Goal: Information Seeking & Learning: Learn about a topic

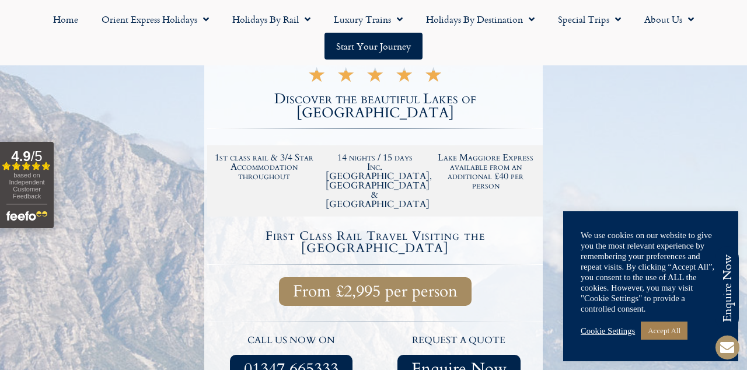
scroll to position [224, 0]
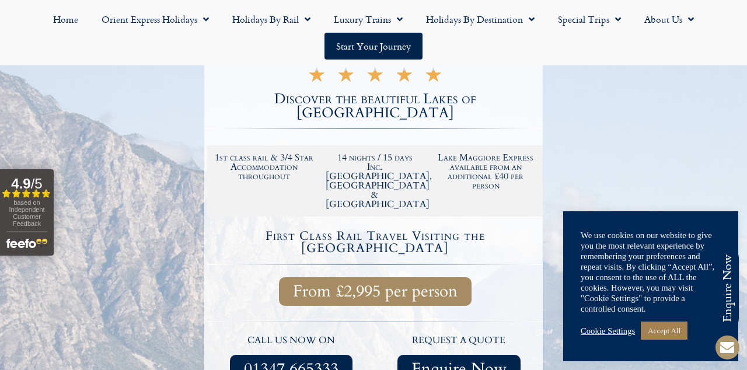
click at [611, 336] on link "Cookie Settings" at bounding box center [608, 331] width 54 height 11
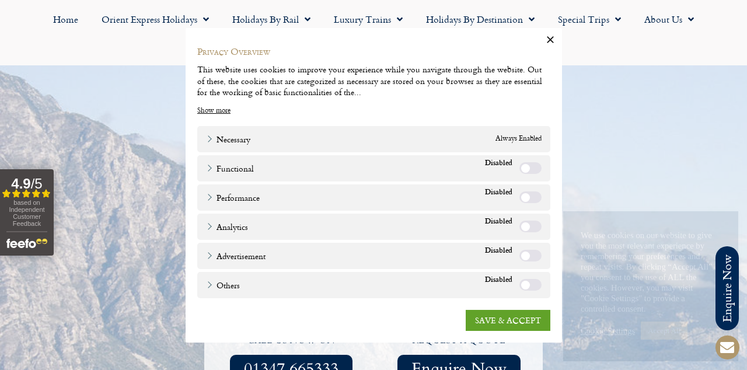
click at [512, 330] on link "SAVE & ACCEPT" at bounding box center [508, 319] width 85 height 21
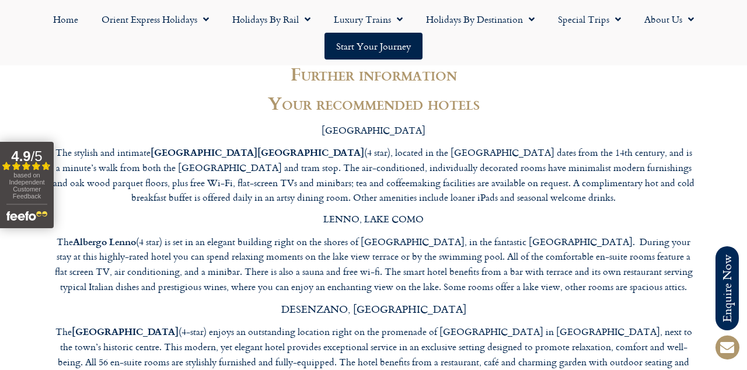
scroll to position [4806, 0]
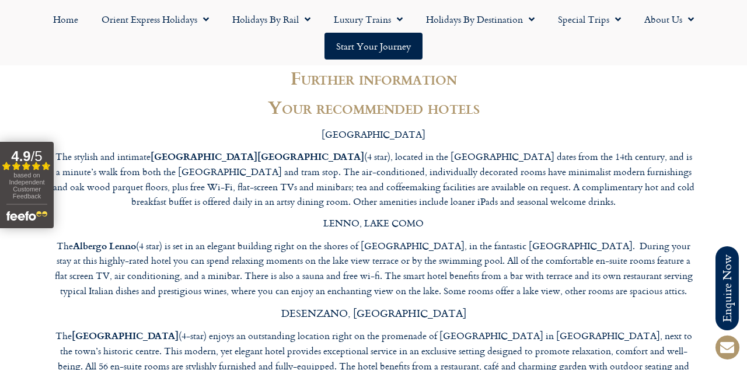
click at [500, 15] on link "Holidays by Destination" at bounding box center [480, 19] width 132 height 27
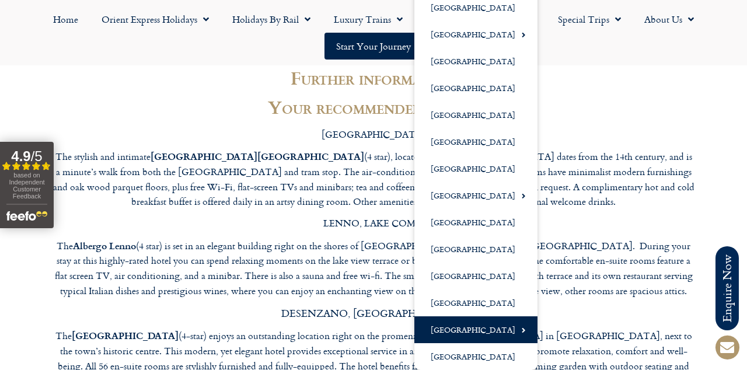
click at [475, 330] on link "[GEOGRAPHIC_DATA]" at bounding box center [475, 329] width 123 height 27
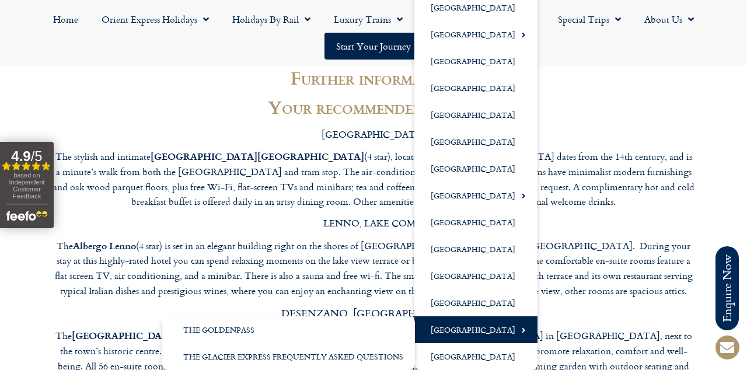
click at [488, 330] on link "[GEOGRAPHIC_DATA]" at bounding box center [475, 329] width 123 height 27
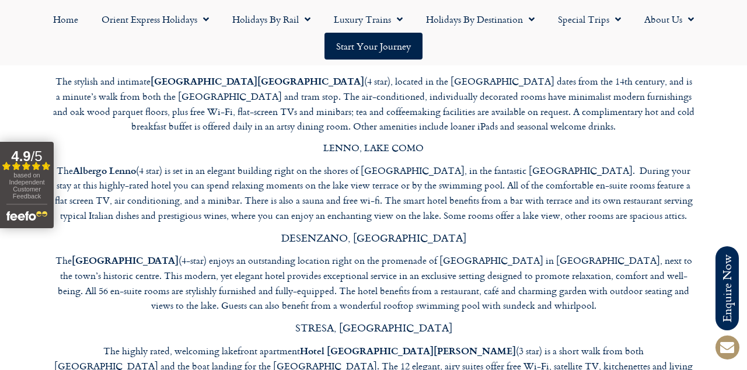
scroll to position [4884, 0]
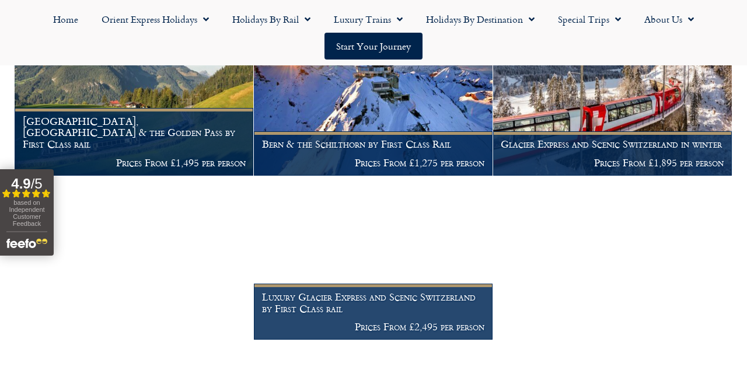
scroll to position [771, 0]
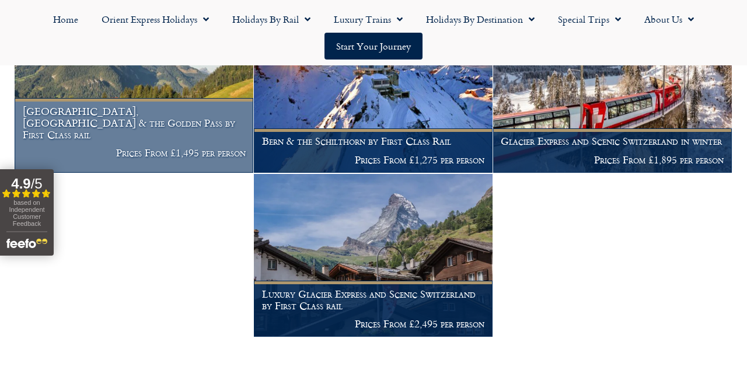
click at [111, 140] on h1 "Lucerne, Montreux & the Golden Pass by First Class rail" at bounding box center [134, 123] width 223 height 34
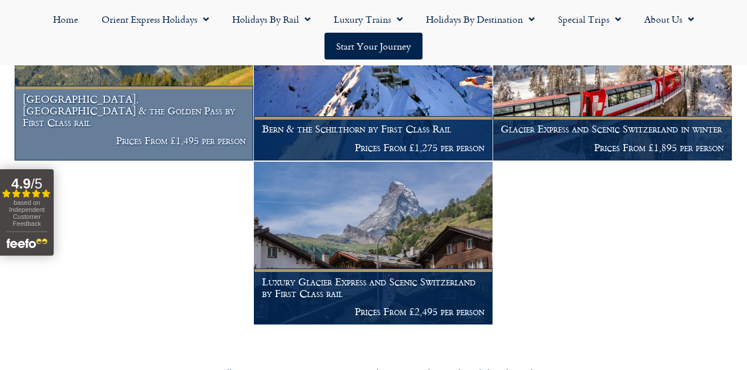
scroll to position [826, 0]
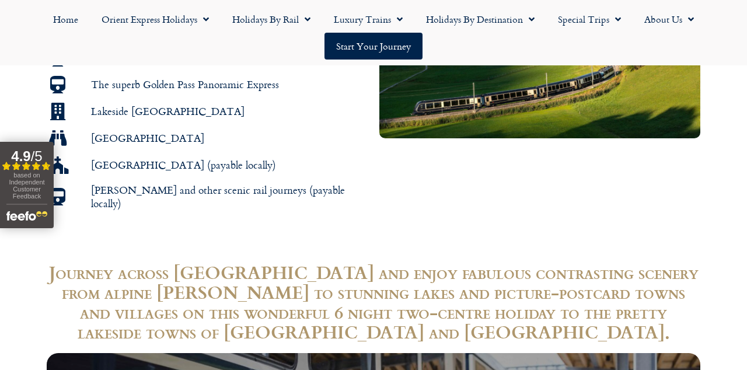
scroll to position [922, 0]
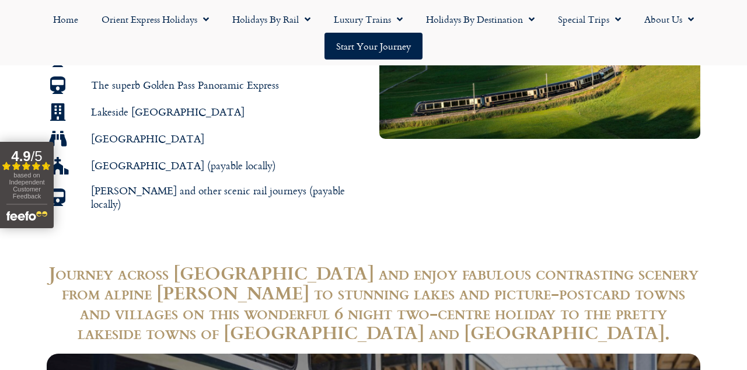
click at [503, 26] on link "Holidays by Destination" at bounding box center [480, 19] width 132 height 27
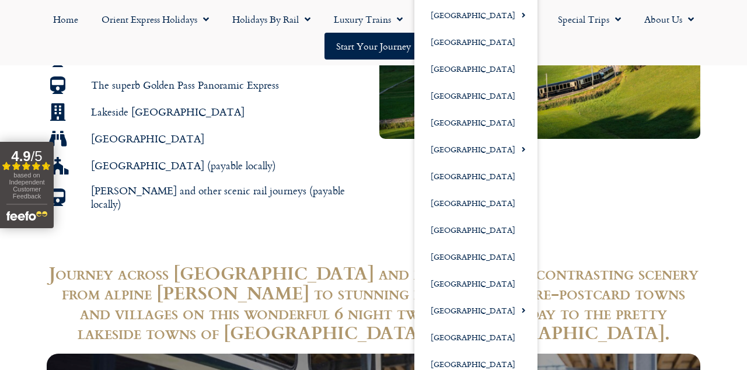
click at [679, 186] on div at bounding box center [540, 68] width 333 height 298
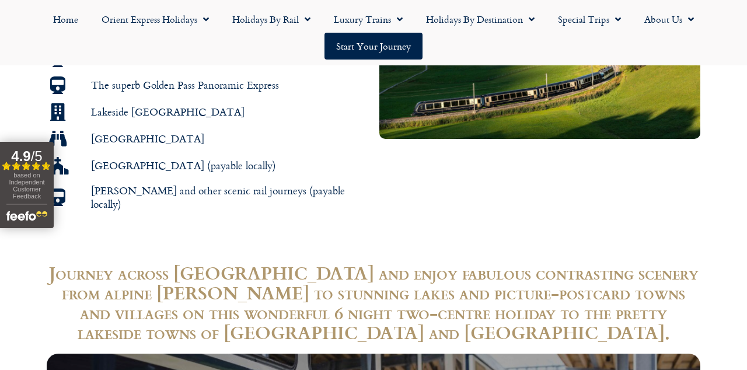
scroll to position [905, 0]
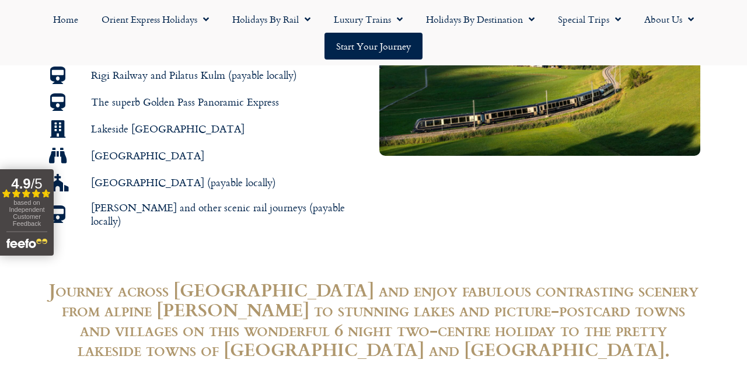
click at [485, 24] on link "Holidays by Destination" at bounding box center [480, 19] width 132 height 27
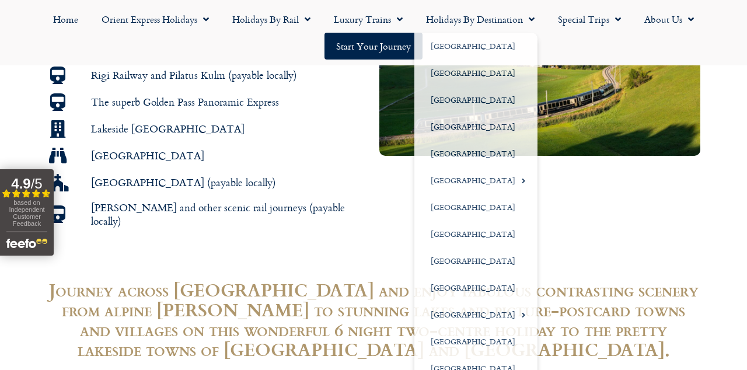
scroll to position [960, 0]
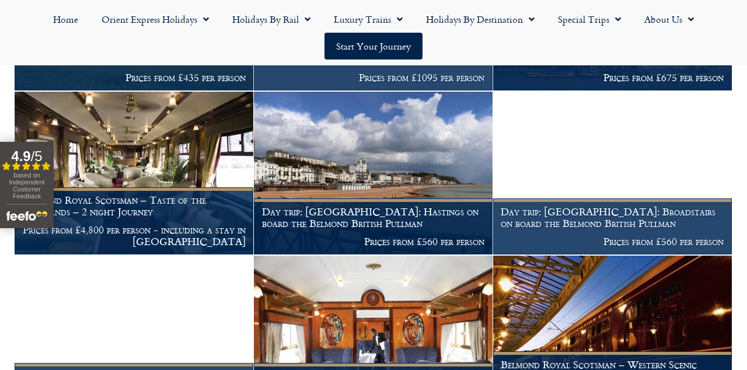
scroll to position [889, 0]
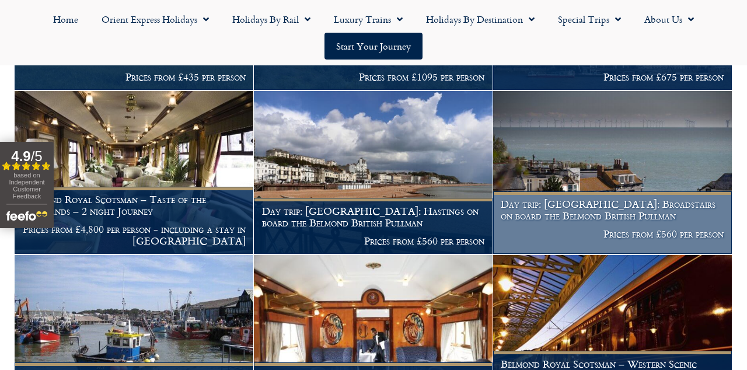
click at [649, 207] on h1 "Day trip: Great British Seaside: Broadstairs on board the Belmond British Pullm…" at bounding box center [612, 209] width 223 height 23
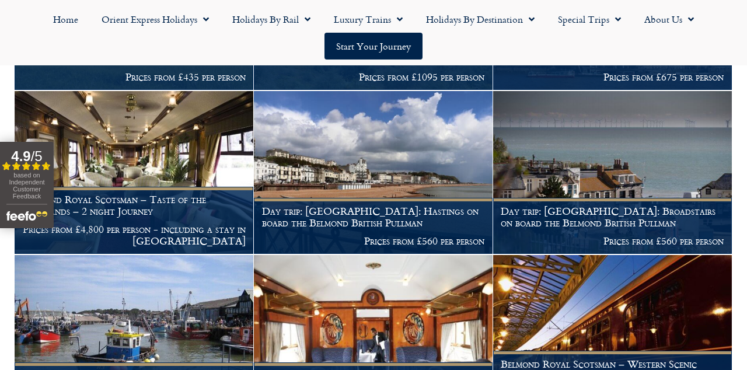
scroll to position [944, 0]
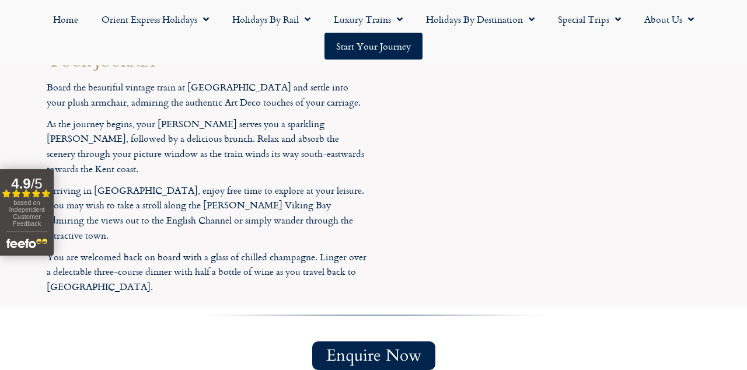
scroll to position [1285, 0]
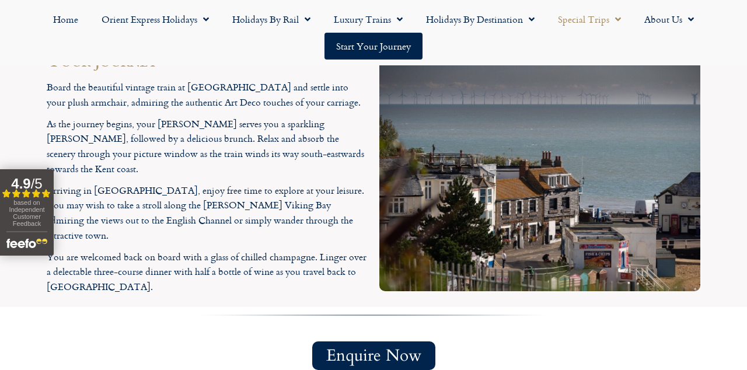
click at [609, 20] on span "Menu" at bounding box center [615, 19] width 12 height 21
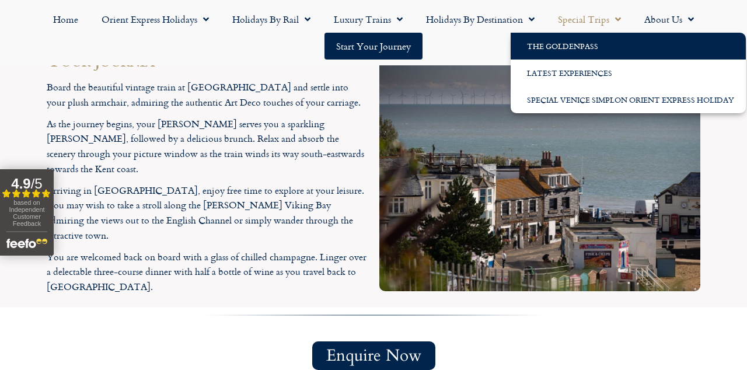
click at [586, 48] on link "The GoldenPass" at bounding box center [628, 46] width 235 height 27
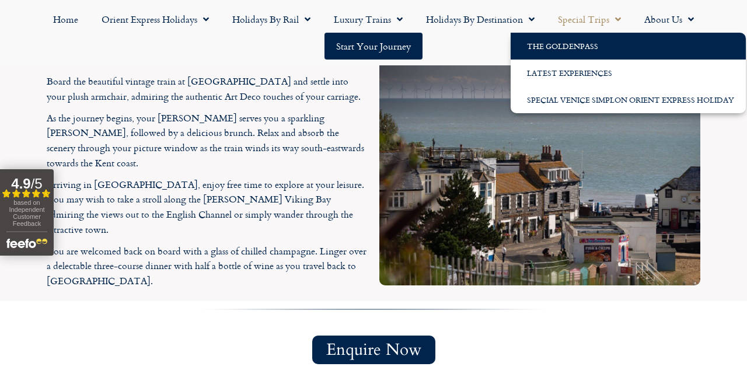
scroll to position [1340, 0]
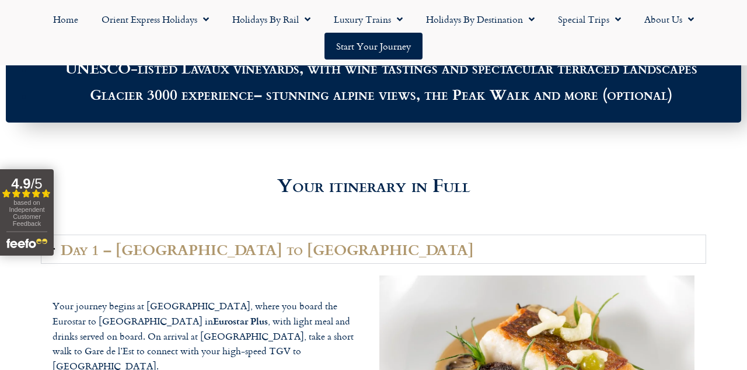
scroll to position [1430, 0]
